Goal: Task Accomplishment & Management: Use online tool/utility

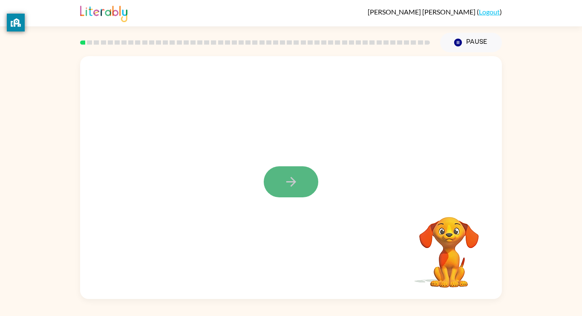
click at [295, 189] on icon "button" at bounding box center [291, 182] width 15 height 15
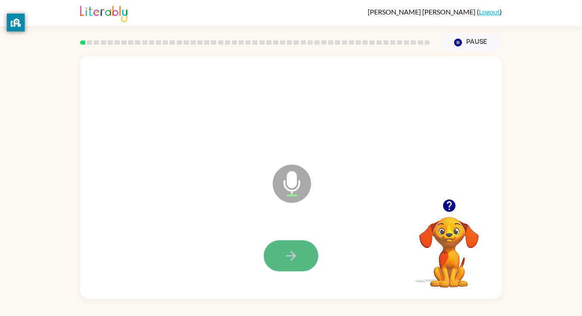
click at [309, 243] on button "button" at bounding box center [291, 256] width 55 height 31
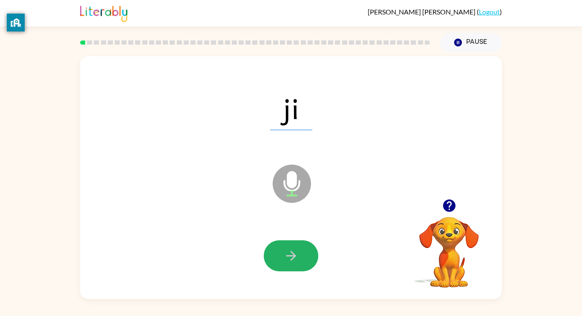
click at [301, 264] on button "button" at bounding box center [291, 256] width 55 height 31
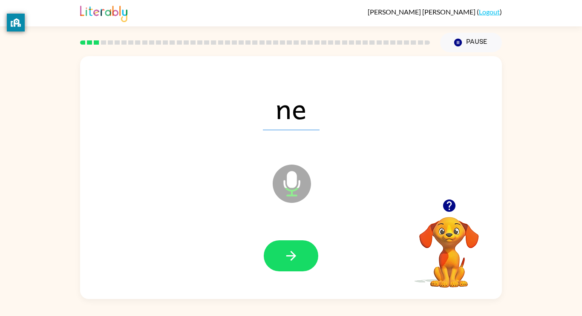
click at [301, 264] on button "button" at bounding box center [291, 256] width 55 height 31
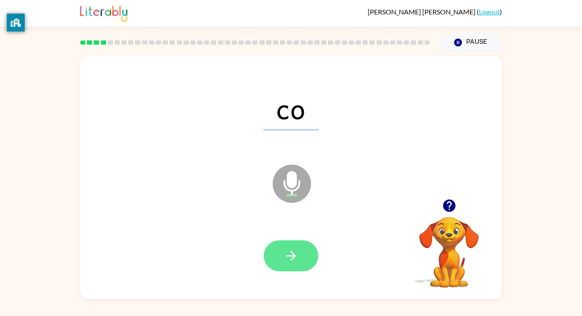
click at [300, 264] on button "button" at bounding box center [291, 256] width 55 height 31
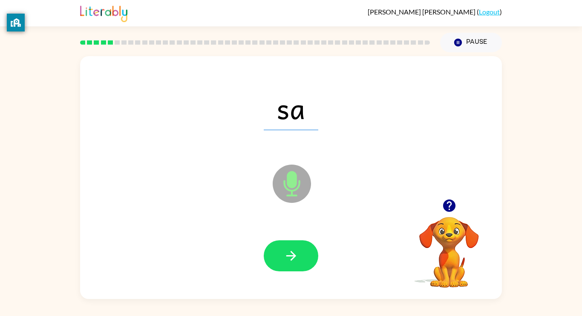
click at [288, 274] on div at bounding box center [291, 256] width 405 height 70
click at [286, 267] on button "button" at bounding box center [291, 256] width 55 height 31
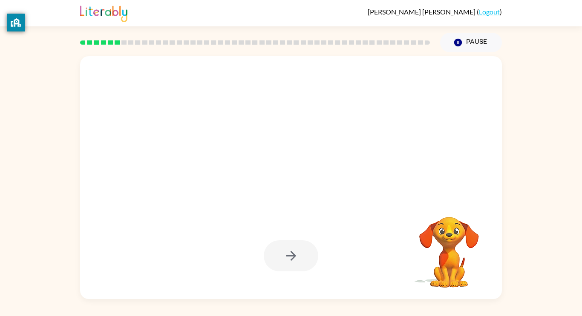
click at [286, 267] on div at bounding box center [291, 256] width 55 height 31
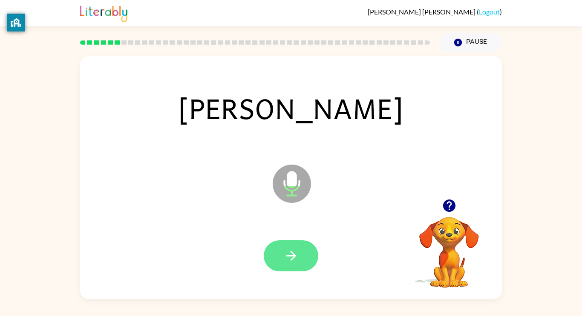
click at [280, 253] on button "button" at bounding box center [291, 256] width 55 height 31
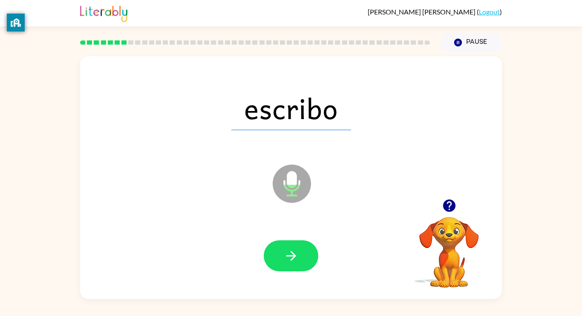
click at [281, 257] on button "button" at bounding box center [291, 256] width 55 height 31
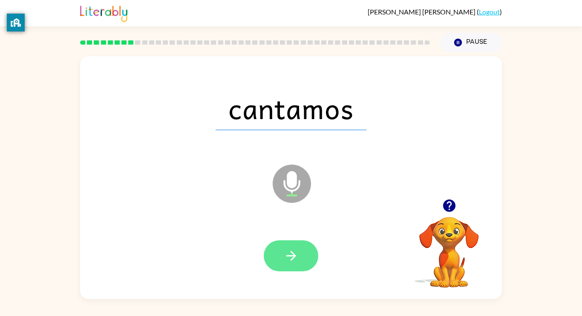
click at [289, 254] on icon "button" at bounding box center [291, 256] width 15 height 15
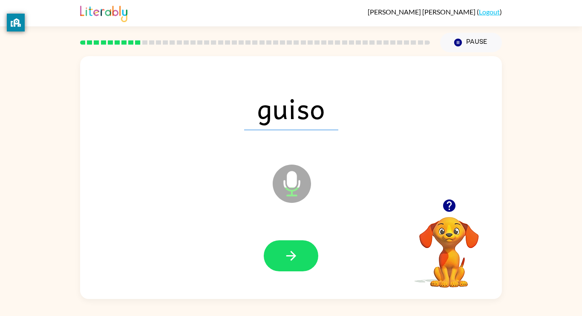
click at [289, 254] on icon "button" at bounding box center [291, 256] width 15 height 15
click at [289, 254] on div at bounding box center [291, 256] width 55 height 31
click at [289, 254] on icon "button" at bounding box center [291, 256] width 15 height 15
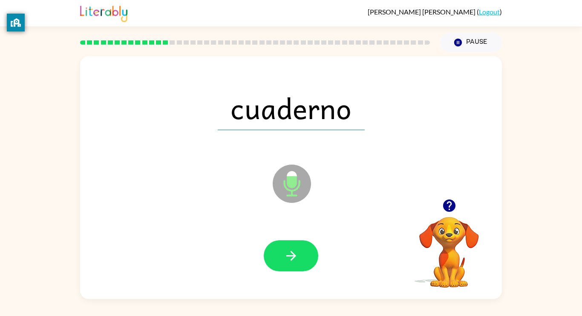
click at [289, 254] on icon "button" at bounding box center [291, 256] width 15 height 15
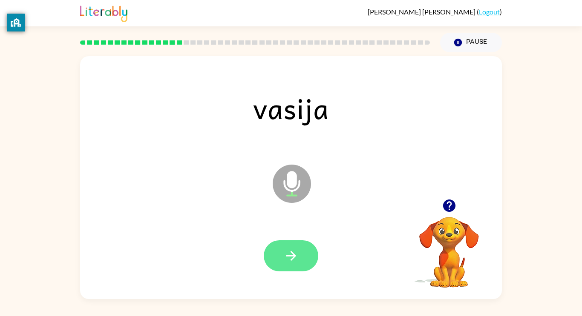
click at [278, 259] on button "button" at bounding box center [291, 256] width 55 height 31
click at [302, 270] on button "button" at bounding box center [291, 256] width 55 height 31
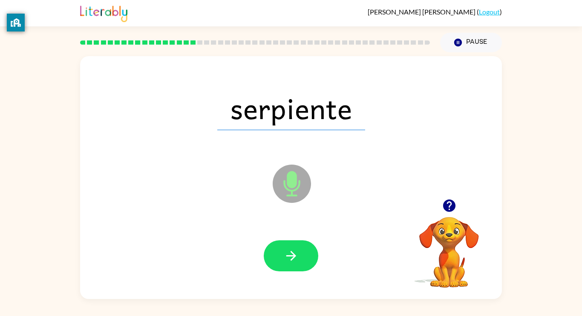
click at [302, 270] on button "button" at bounding box center [291, 256] width 55 height 31
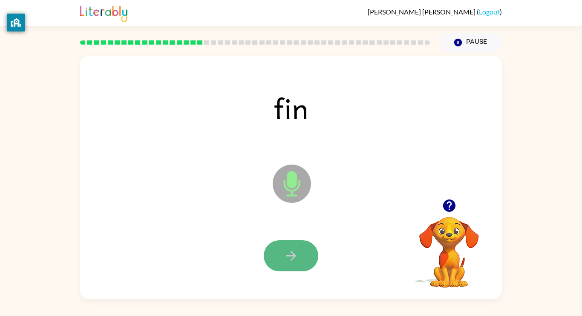
click at [301, 246] on button "button" at bounding box center [291, 256] width 55 height 31
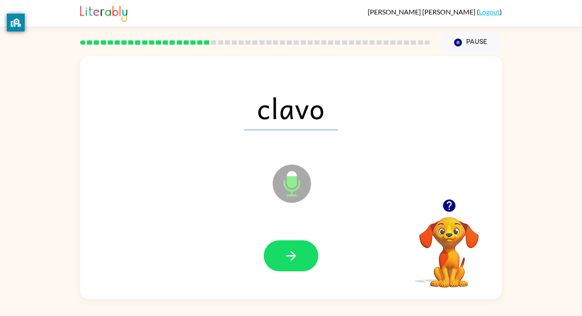
click at [291, 255] on icon "button" at bounding box center [291, 256] width 10 height 10
click at [291, 255] on div at bounding box center [291, 256] width 55 height 31
click at [291, 255] on icon "button" at bounding box center [291, 256] width 10 height 10
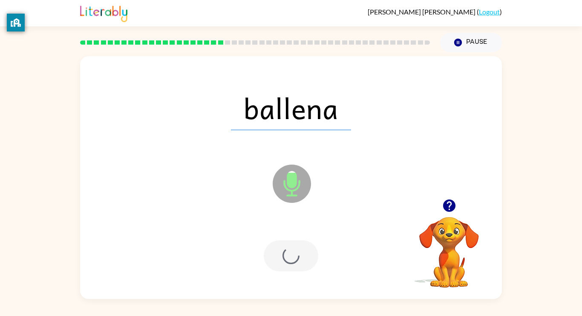
click at [291, 255] on div at bounding box center [291, 256] width 55 height 31
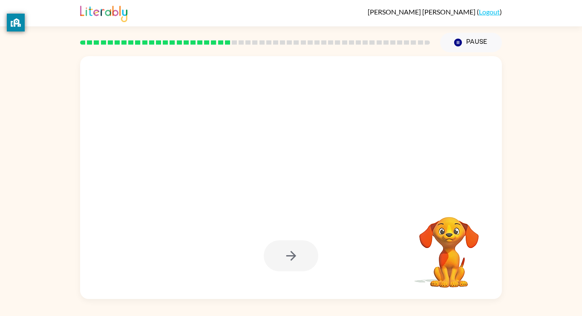
click at [295, 279] on div at bounding box center [291, 256] width 405 height 70
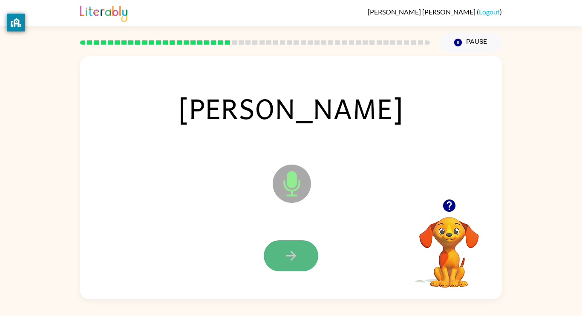
click at [304, 244] on button "button" at bounding box center [291, 256] width 55 height 31
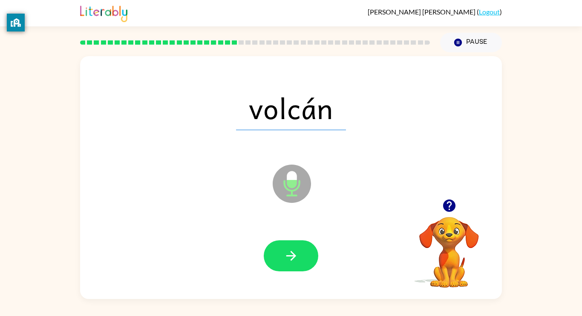
click at [308, 212] on icon "Microphone The Microphone is here when it is your turn to talk" at bounding box center [334, 195] width 128 height 64
click at [265, 270] on div at bounding box center [291, 256] width 55 height 31
click at [288, 261] on icon "button" at bounding box center [291, 256] width 15 height 15
click at [448, 206] on icon "button" at bounding box center [448, 206] width 12 height 12
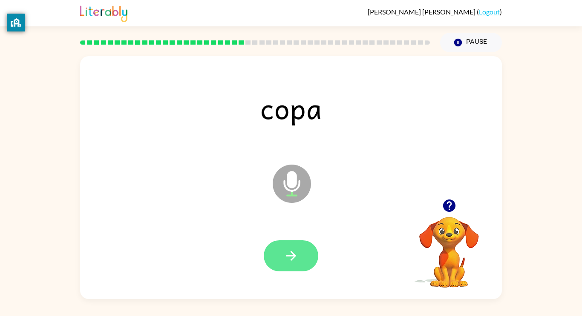
click at [301, 250] on button "button" at bounding box center [291, 256] width 55 height 31
click at [301, 250] on div at bounding box center [291, 256] width 55 height 31
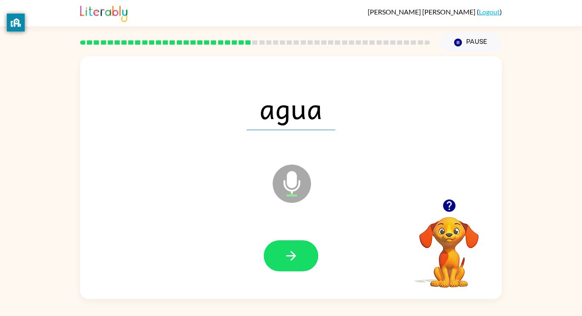
click at [301, 250] on button "button" at bounding box center [291, 256] width 55 height 31
drag, startPoint x: 301, startPoint y: 250, endPoint x: 251, endPoint y: 236, distance: 51.9
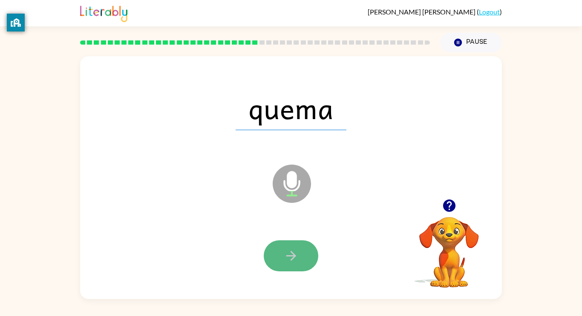
click at [284, 257] on icon "button" at bounding box center [291, 256] width 15 height 15
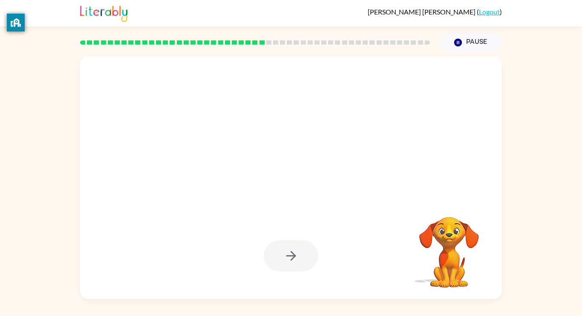
drag, startPoint x: 285, startPoint y: 258, endPoint x: 284, endPoint y: 253, distance: 5.0
click at [284, 253] on div at bounding box center [291, 256] width 55 height 31
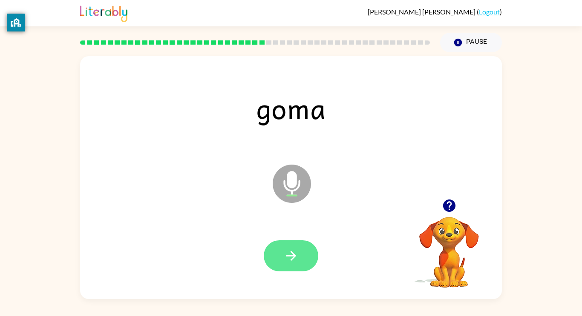
drag, startPoint x: 284, startPoint y: 253, endPoint x: 284, endPoint y: 261, distance: 8.1
click at [284, 261] on div at bounding box center [291, 256] width 55 height 31
click at [280, 259] on button "button" at bounding box center [291, 256] width 55 height 31
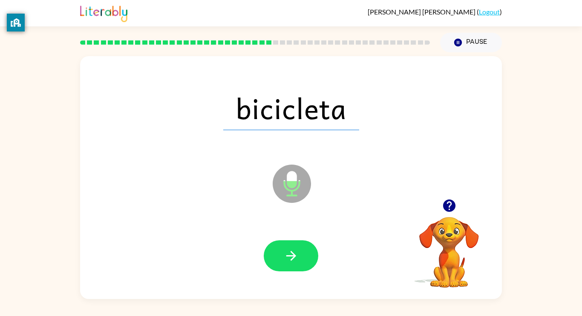
click at [280, 259] on button "button" at bounding box center [291, 256] width 55 height 31
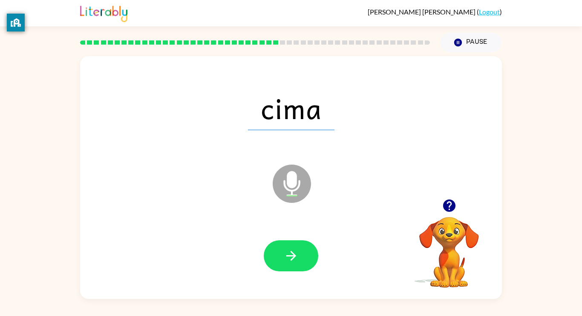
click at [280, 259] on button "button" at bounding box center [291, 256] width 55 height 31
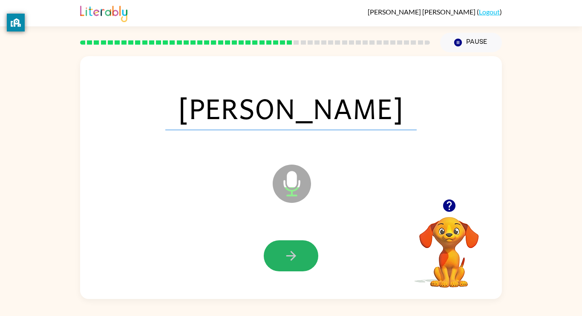
click at [280, 259] on button "button" at bounding box center [291, 256] width 55 height 31
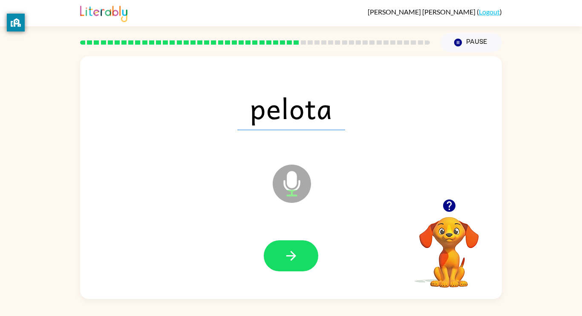
click at [280, 259] on button "button" at bounding box center [291, 256] width 55 height 31
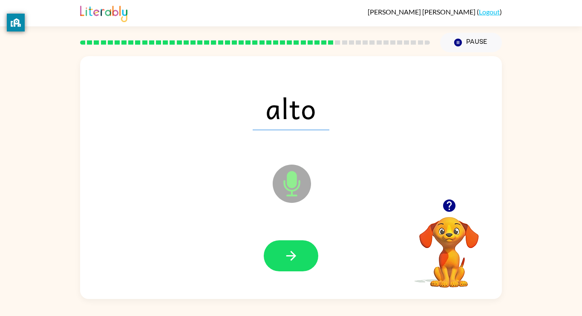
click at [280, 259] on button "button" at bounding box center [291, 256] width 55 height 31
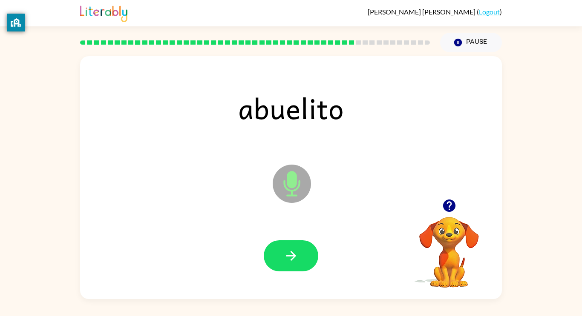
click at [280, 259] on button "button" at bounding box center [291, 256] width 55 height 31
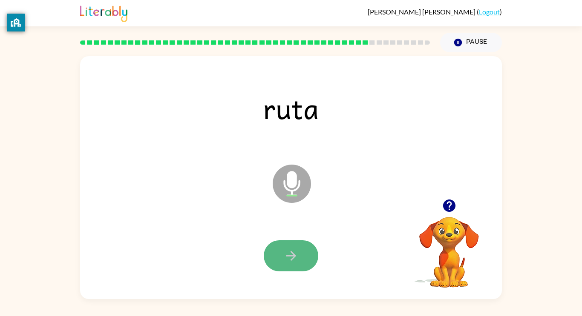
click at [280, 260] on button "button" at bounding box center [291, 256] width 55 height 31
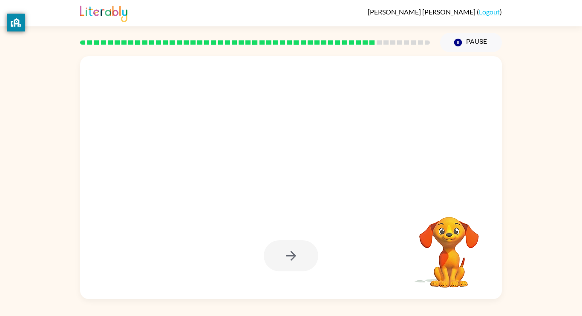
click at [280, 260] on div at bounding box center [291, 256] width 55 height 31
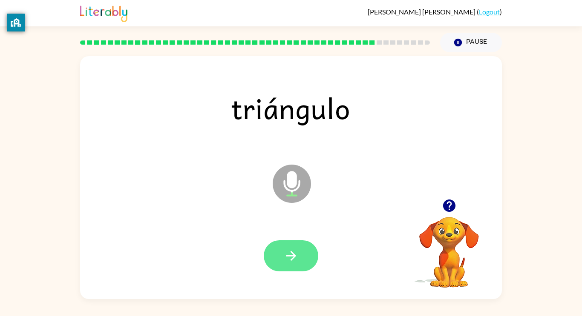
click at [282, 259] on div at bounding box center [291, 256] width 55 height 31
click at [285, 258] on button "button" at bounding box center [291, 256] width 55 height 31
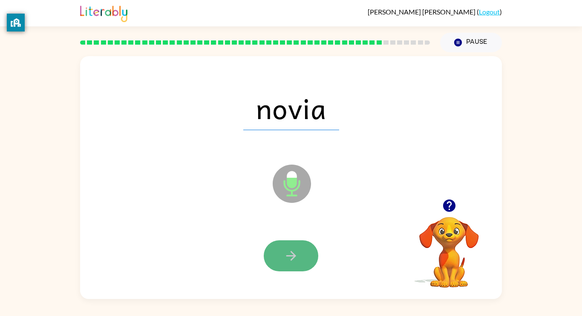
click at [286, 252] on icon "button" at bounding box center [291, 256] width 15 height 15
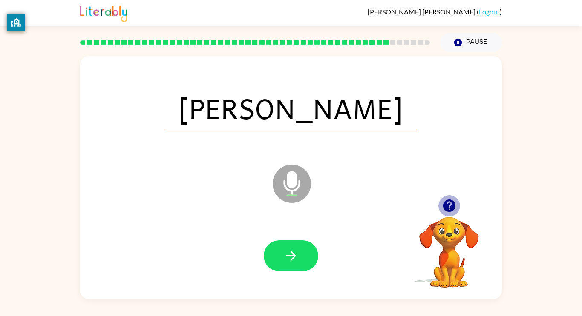
click at [451, 208] on icon "button" at bounding box center [448, 206] width 12 height 12
click at [295, 248] on button "button" at bounding box center [291, 256] width 55 height 31
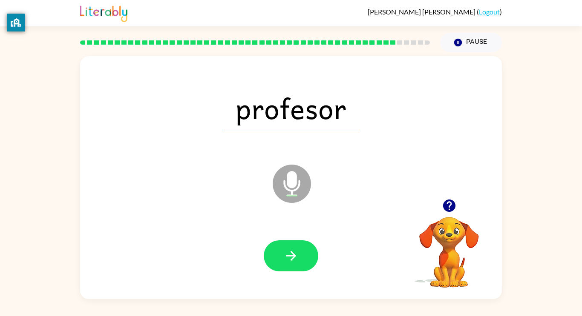
click at [448, 206] on icon "button" at bounding box center [448, 206] width 12 height 12
click at [293, 244] on button "button" at bounding box center [291, 256] width 55 height 31
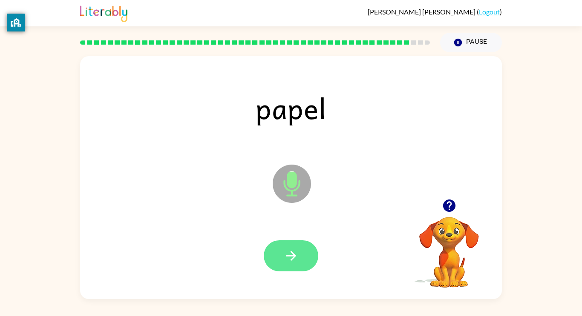
click at [314, 252] on button "button" at bounding box center [291, 256] width 55 height 31
click at [314, 252] on div at bounding box center [291, 256] width 55 height 31
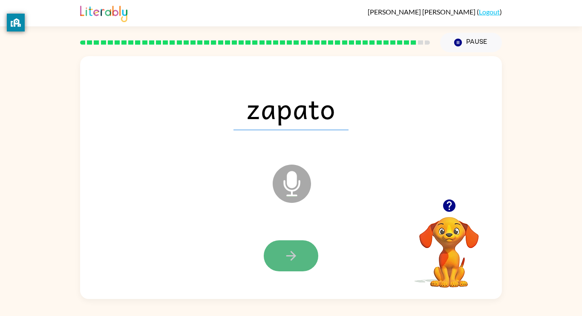
click at [313, 251] on button "button" at bounding box center [291, 256] width 55 height 31
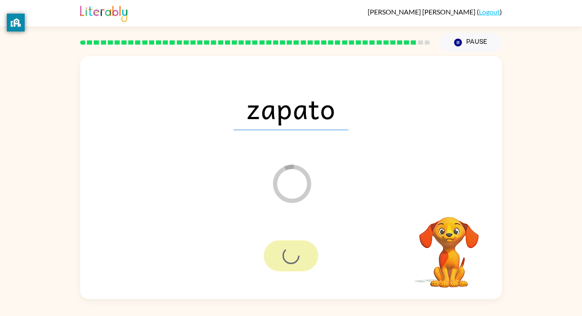
click at [313, 251] on div at bounding box center [291, 256] width 55 height 31
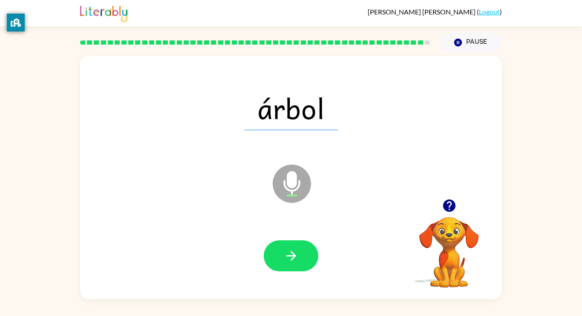
click at [313, 251] on button "button" at bounding box center [291, 256] width 55 height 31
click at [313, 251] on div at bounding box center [291, 256] width 55 height 31
